Goal: Task Accomplishment & Management: Use online tool/utility

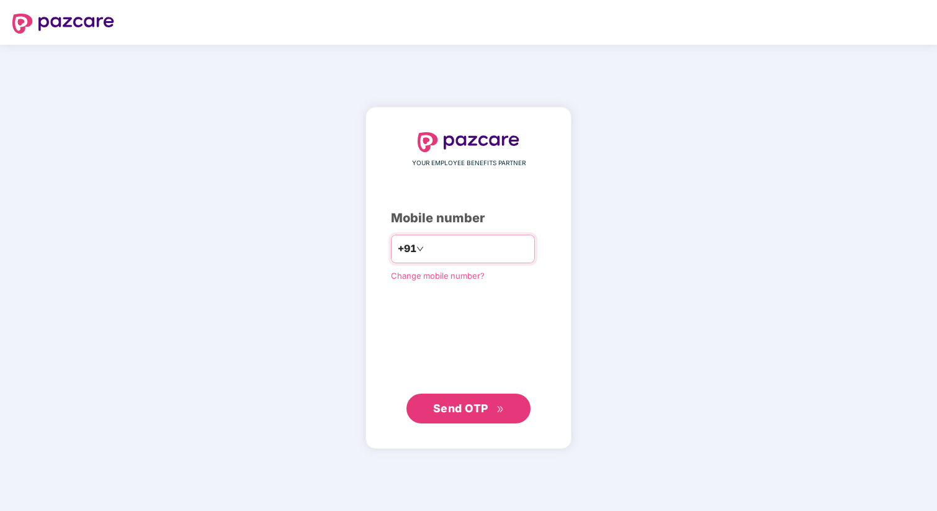
click at [461, 240] on input "number" at bounding box center [477, 249] width 102 height 20
type input "**********"
click at [461, 400] on span "Send OTP" at bounding box center [468, 407] width 71 height 17
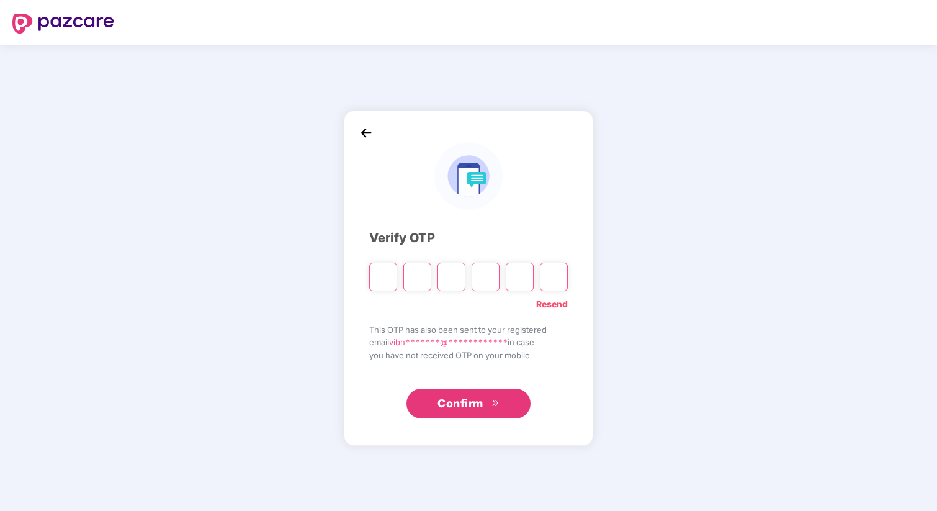
type input "*"
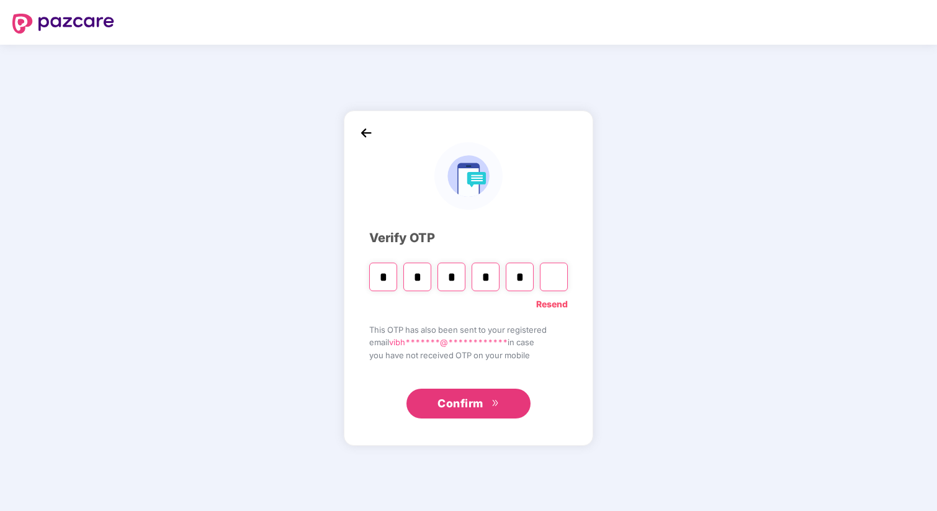
type input "*"
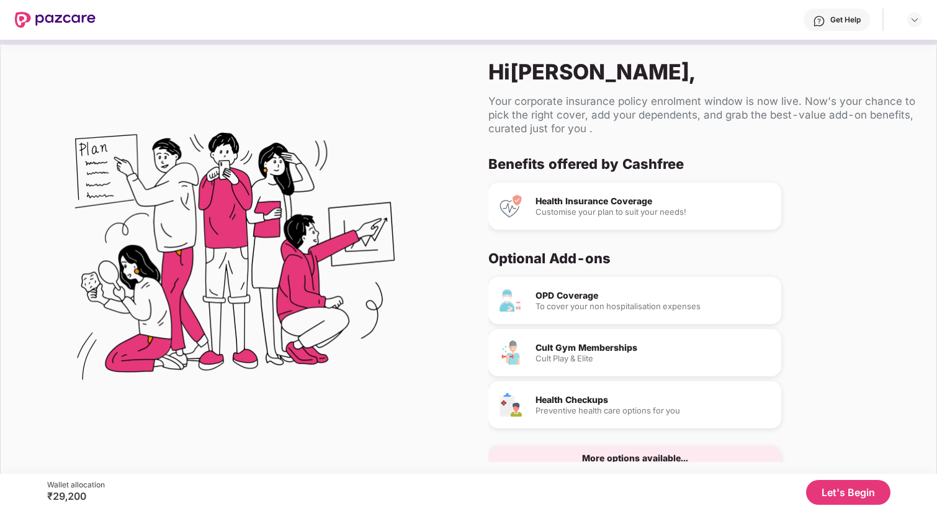
click at [665, 209] on div "Customise your plan to suit your needs!" at bounding box center [654, 212] width 236 height 8
click at [625, 203] on div "Health Insurance Coverage" at bounding box center [654, 201] width 236 height 9
click at [589, 298] on div "OPD Coverage" at bounding box center [654, 295] width 236 height 9
click at [584, 347] on div "Cult Gym Memberships" at bounding box center [654, 347] width 236 height 9
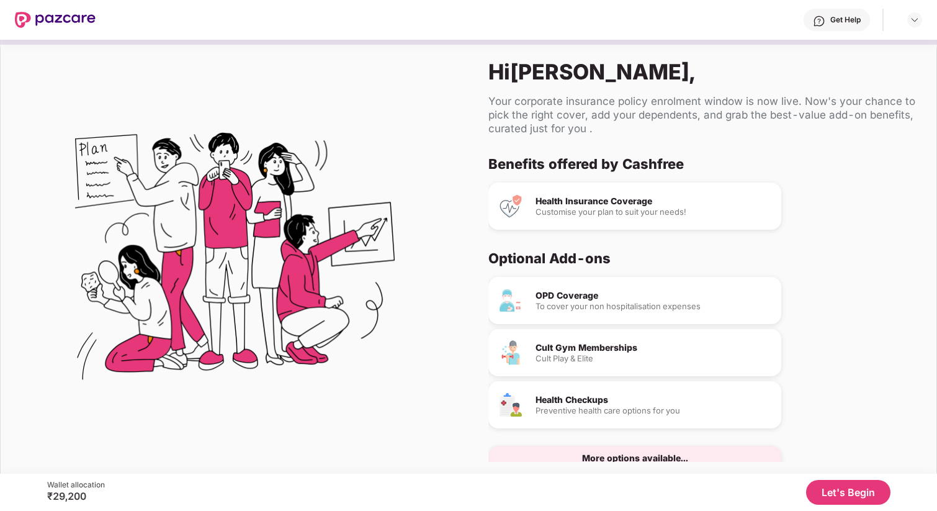
click at [590, 356] on div "Cult Play & Elite" at bounding box center [654, 358] width 236 height 8
click at [499, 346] on img at bounding box center [510, 352] width 25 height 25
click at [841, 497] on button "Let's Begin" at bounding box center [848, 492] width 84 height 25
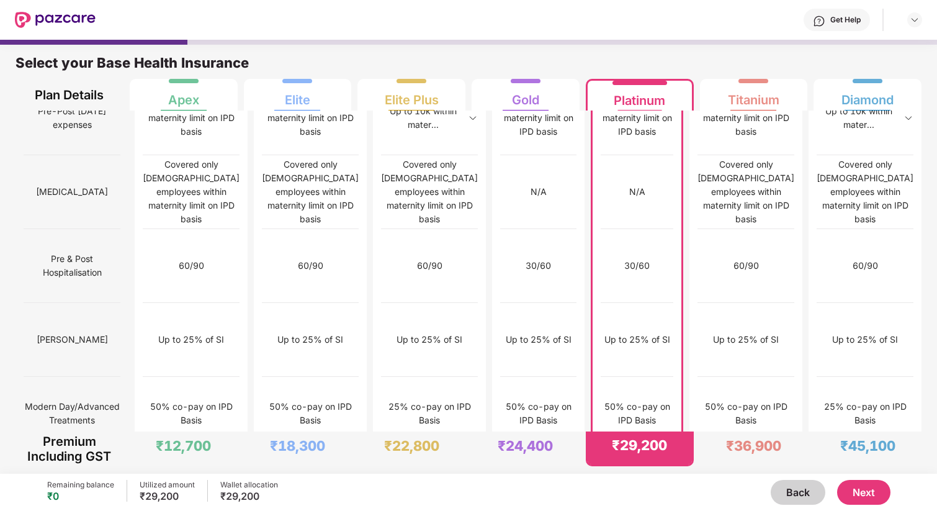
scroll to position [1184, 0]
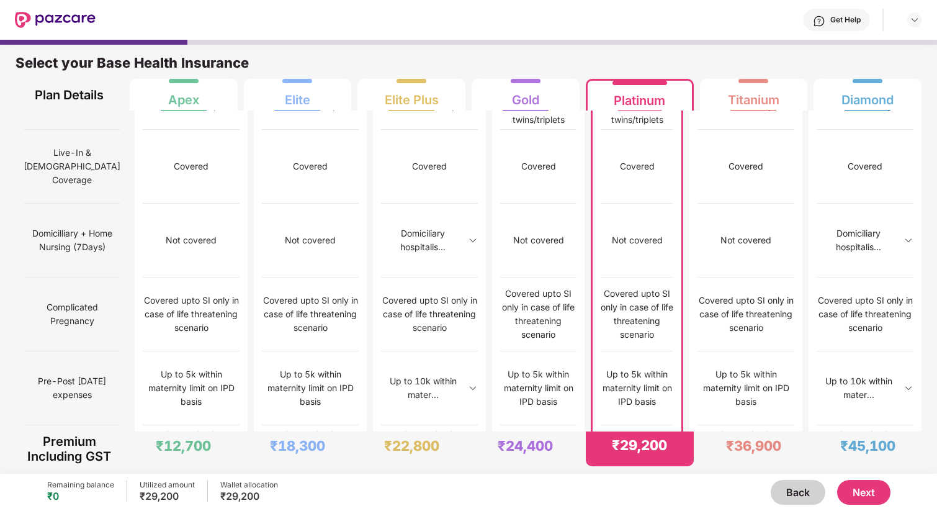
scroll to position [928, 0]
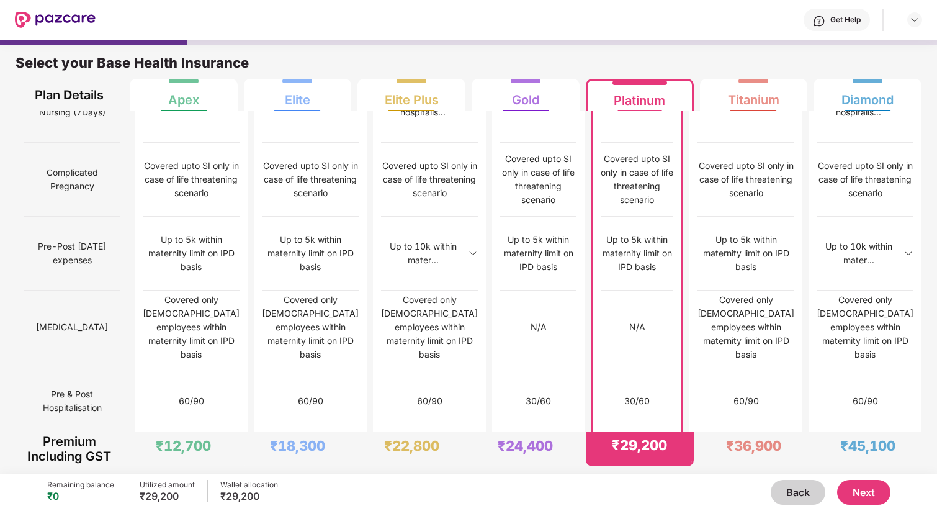
click at [866, 485] on button "Next" at bounding box center [863, 492] width 53 height 25
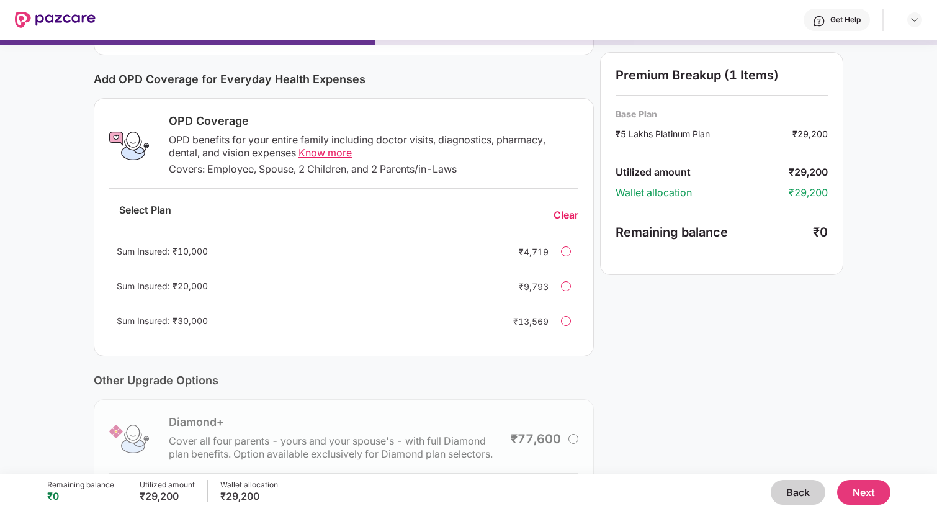
scroll to position [142, 0]
